Goal: Navigation & Orientation: Find specific page/section

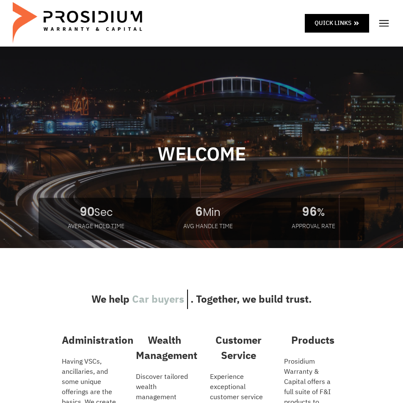
click at [387, 25] on img at bounding box center [384, 23] width 13 height 13
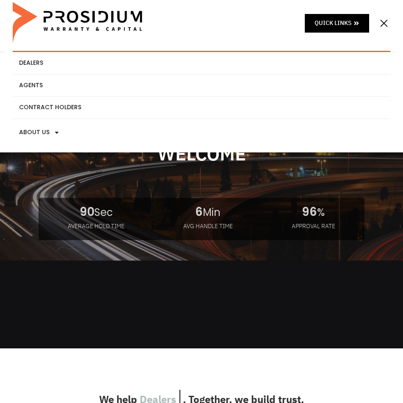
click at [47, 28] on img at bounding box center [79, 23] width 132 height 42
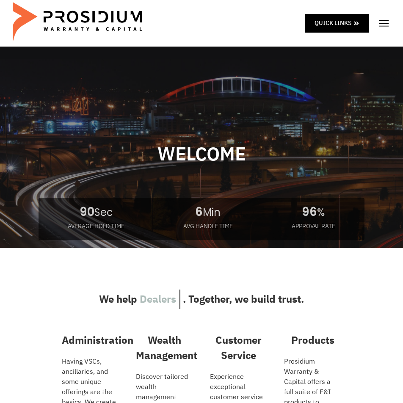
click at [383, 22] on img at bounding box center [384, 23] width 13 height 13
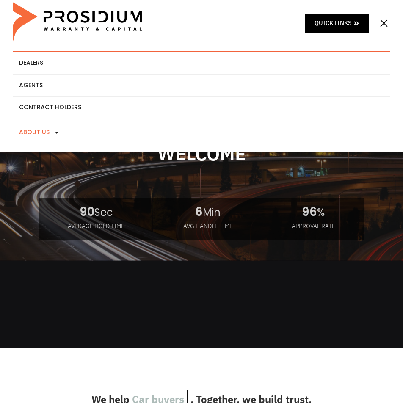
click at [47, 125] on link "About Us" at bounding box center [202, 132] width 378 height 27
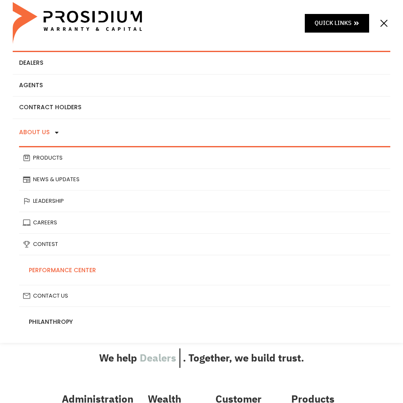
scroll to position [127, 0]
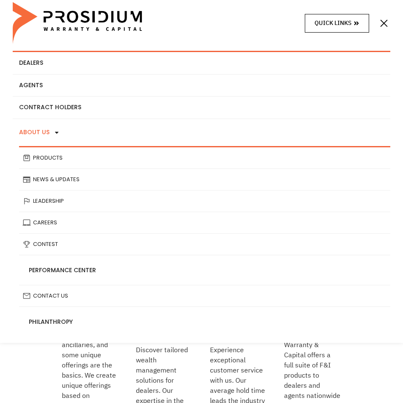
click at [345, 20] on span "Quick Links" at bounding box center [333, 23] width 37 height 11
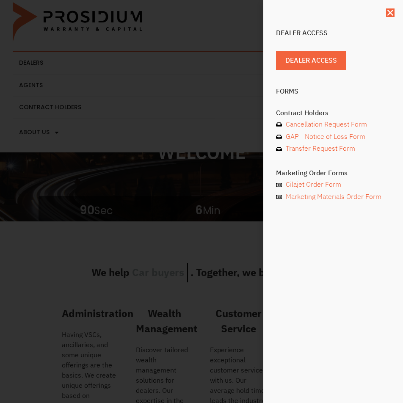
click at [196, 28] on div "Dealer Access Dealer Access Forms Contract Holders Cancellation Request Form GA…" at bounding box center [201, 201] width 403 height 403
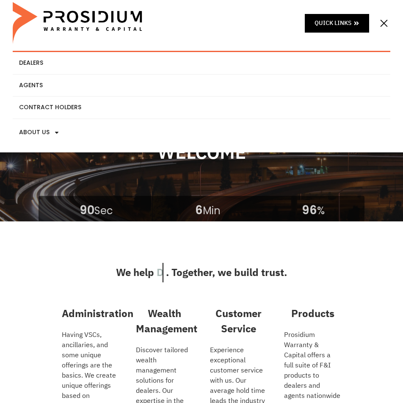
click at [387, 22] on img at bounding box center [384, 23] width 13 height 13
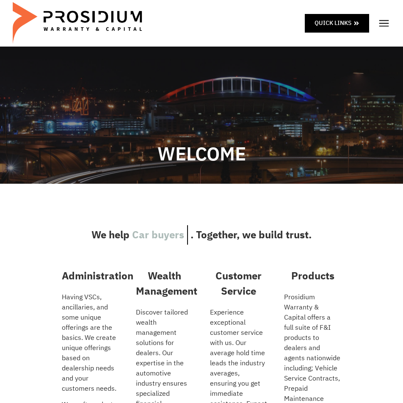
scroll to position [0, 0]
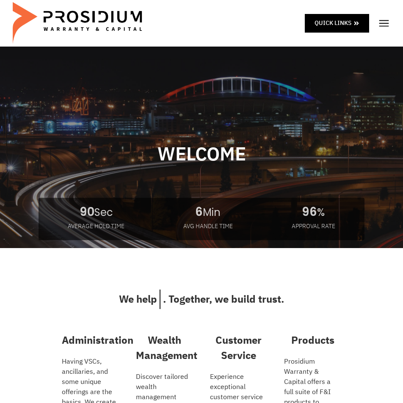
click at [375, 25] on div "Quick Links" at bounding box center [202, 23] width 378 height 47
click at [385, 23] on img at bounding box center [384, 23] width 13 height 13
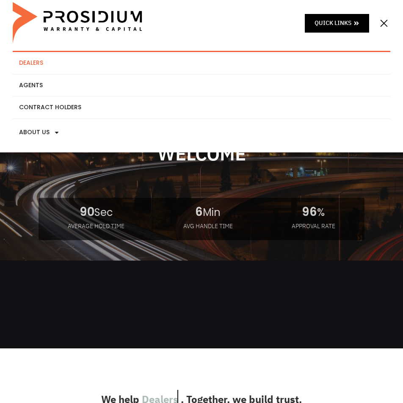
click at [49, 59] on link "Dealers" at bounding box center [202, 63] width 378 height 22
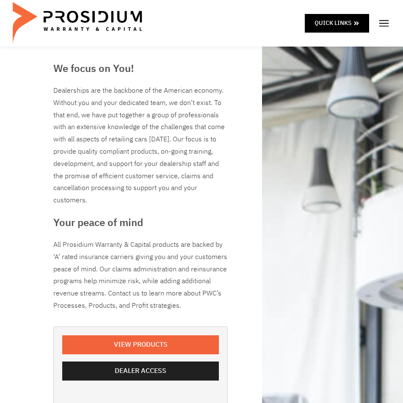
scroll to position [42, 0]
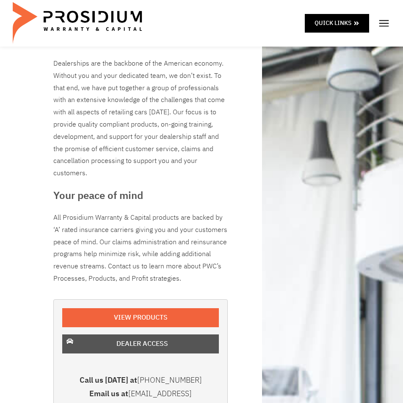
click at [166, 349] on span "Dealer Access" at bounding box center [142, 344] width 52 height 12
click at [163, 346] on span "Dealer Access" at bounding box center [142, 344] width 52 height 12
